Goal: Ask a question

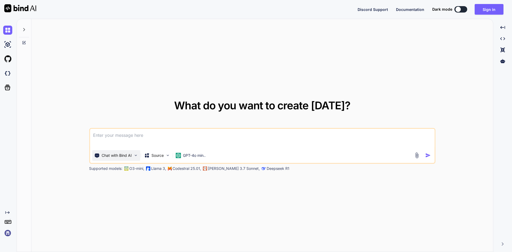
click at [131, 154] on p "Chat with Bind AI" at bounding box center [117, 155] width 30 height 5
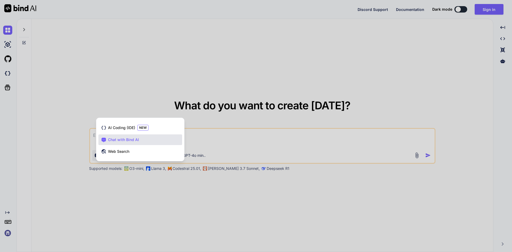
click at [54, 144] on div at bounding box center [256, 126] width 512 height 252
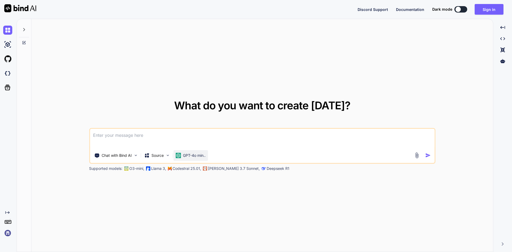
click at [191, 153] on p "GPT-4o min.." at bounding box center [194, 155] width 23 height 5
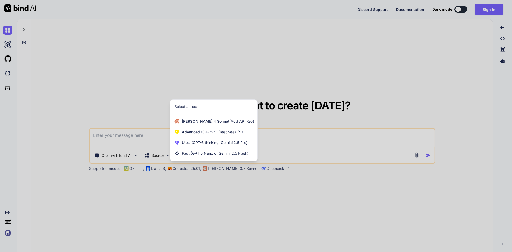
click at [207, 182] on div at bounding box center [256, 126] width 512 height 252
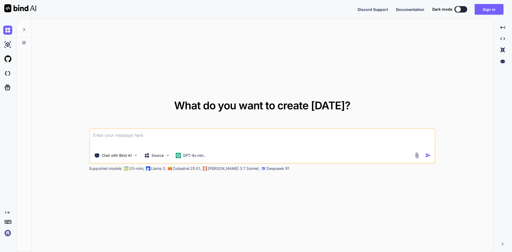
click at [214, 169] on p "[PERSON_NAME] 3.7 Sonnet," at bounding box center [234, 168] width 52 height 5
click at [210, 168] on p "[PERSON_NAME] 3.7 Sonnet," at bounding box center [234, 168] width 52 height 5
click at [207, 168] on img at bounding box center [205, 168] width 4 height 4
click at [127, 138] on textarea at bounding box center [262, 139] width 345 height 20
click at [26, 28] on icon at bounding box center [24, 29] width 4 height 4
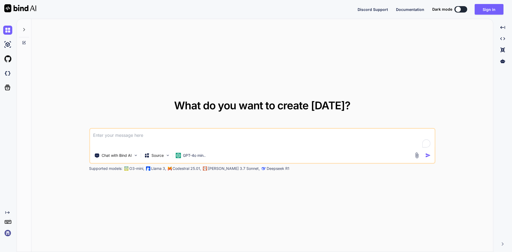
type textarea "x"
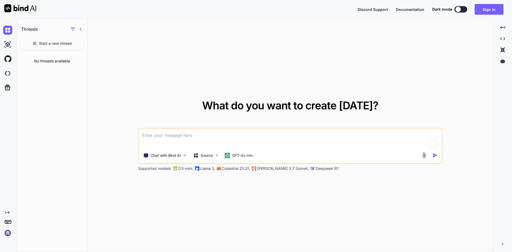
click at [174, 138] on textarea "To enrich screen reader interactions, please activate Accessibility in Grammarl…" at bounding box center [290, 139] width 303 height 20
